Goal: Information Seeking & Learning: Compare options

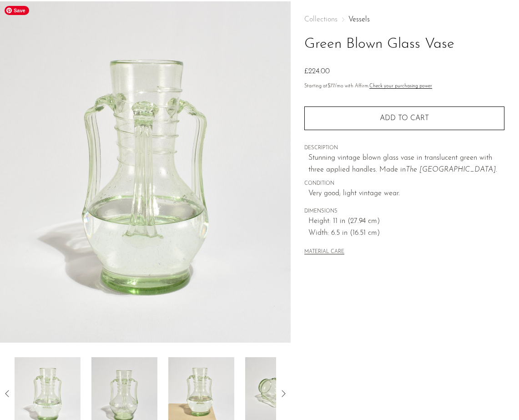
scroll to position [73, 0]
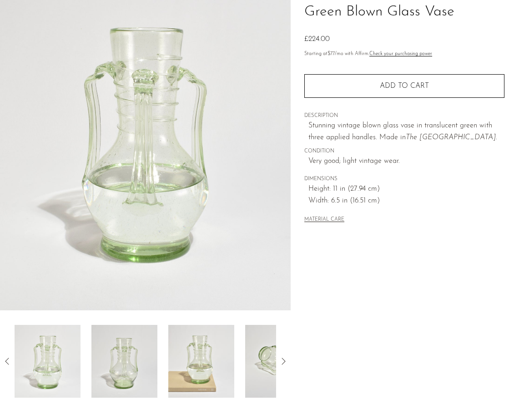
click at [286, 359] on icon at bounding box center [283, 361] width 11 height 11
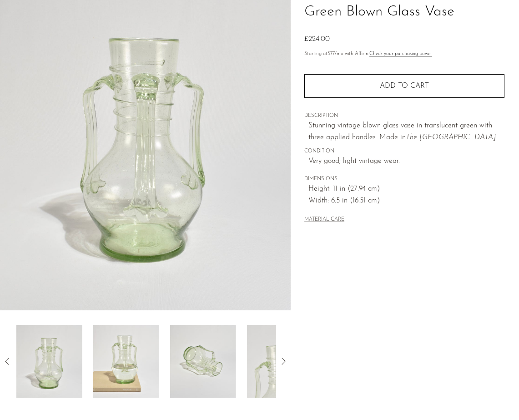
click at [286, 359] on icon at bounding box center [283, 361] width 11 height 11
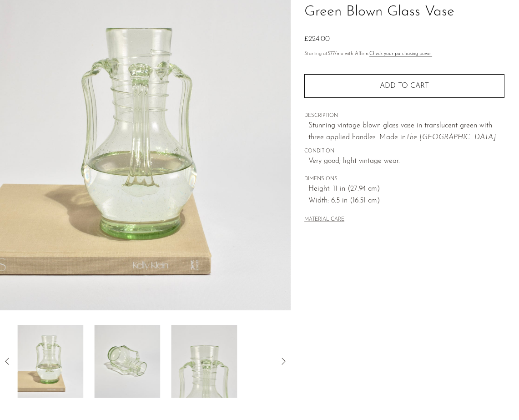
click at [286, 359] on icon at bounding box center [283, 361] width 11 height 11
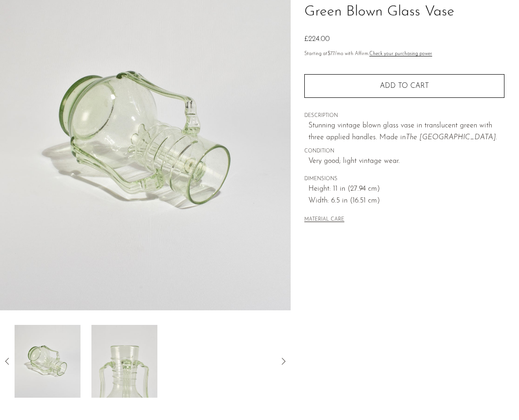
click at [7, 361] on icon at bounding box center [7, 361] width 11 height 11
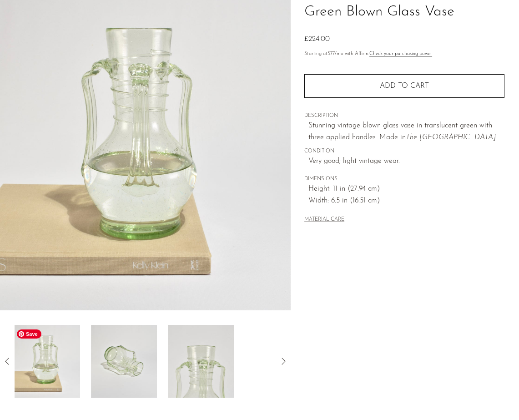
click at [61, 375] on img at bounding box center [47, 361] width 66 height 73
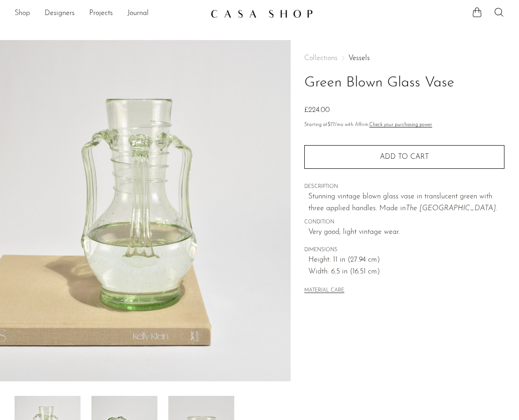
click at [26, 12] on link "Shop" at bounding box center [22, 14] width 15 height 12
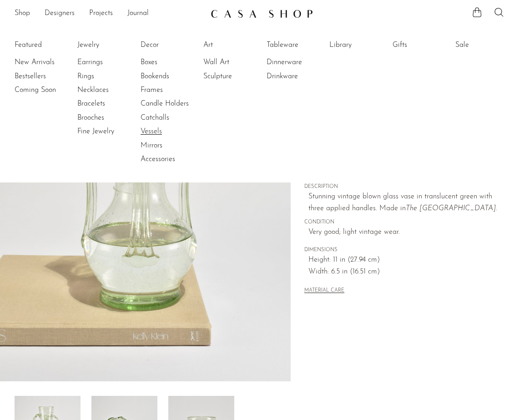
click at [153, 133] on link "Vessels" at bounding box center [175, 131] width 68 height 10
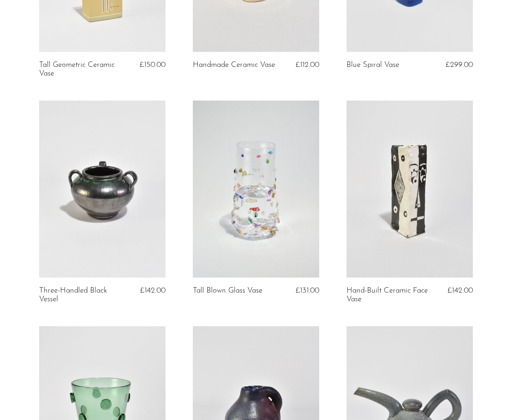
scroll to position [429, 0]
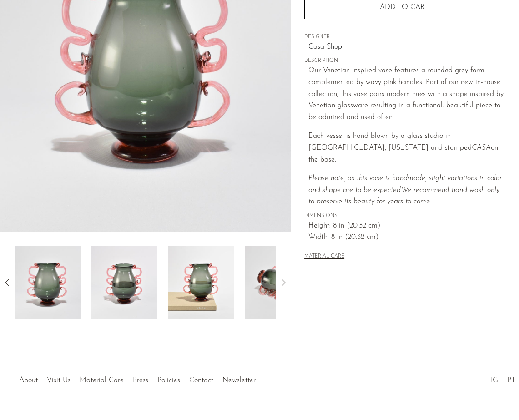
scroll to position [152, 0]
click at [285, 283] on icon at bounding box center [283, 282] width 11 height 11
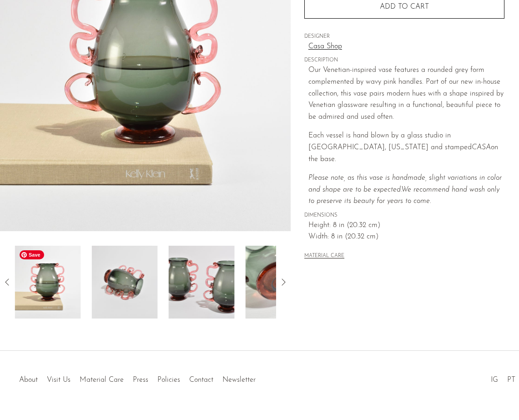
click at [31, 313] on img at bounding box center [48, 282] width 66 height 73
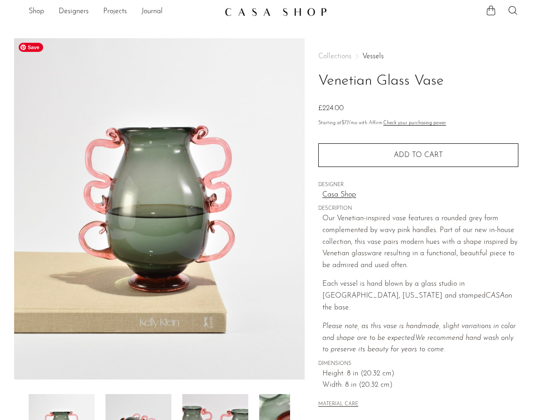
scroll to position [0, 0]
